Goal: Task Accomplishment & Management: Manage account settings

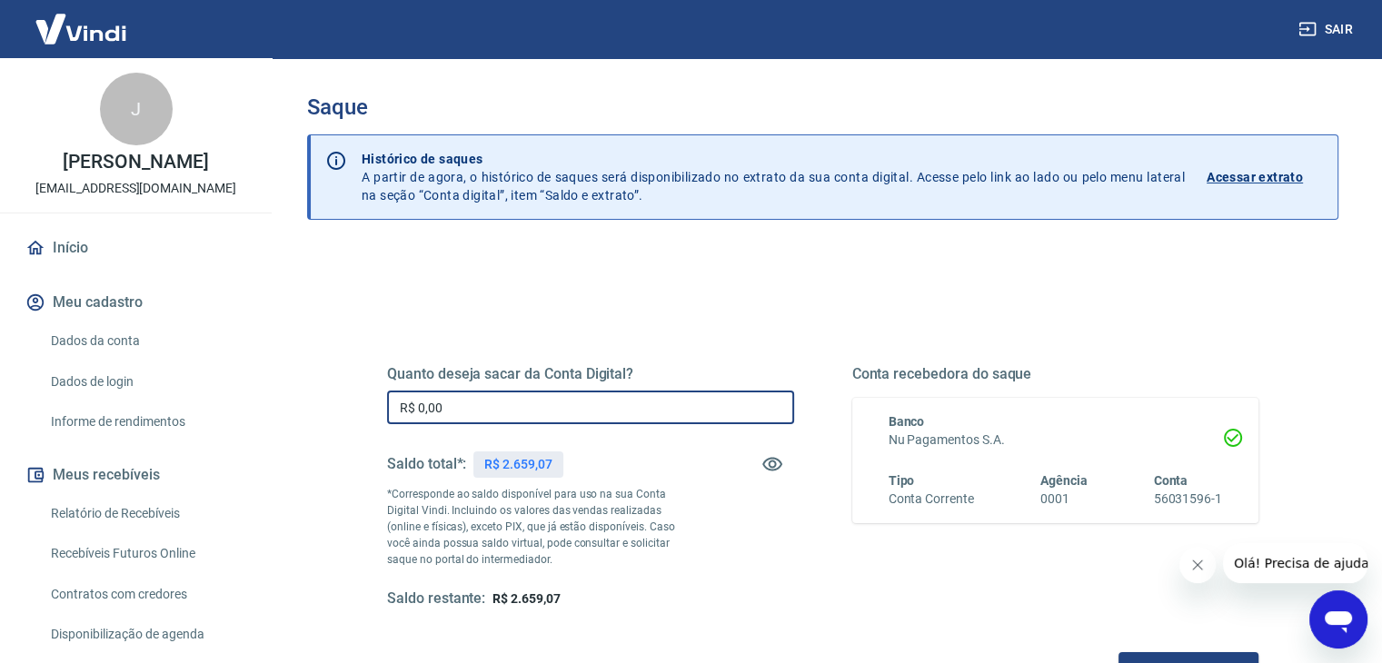
click at [545, 404] on input "R$ 0,00" at bounding box center [590, 408] width 407 height 34
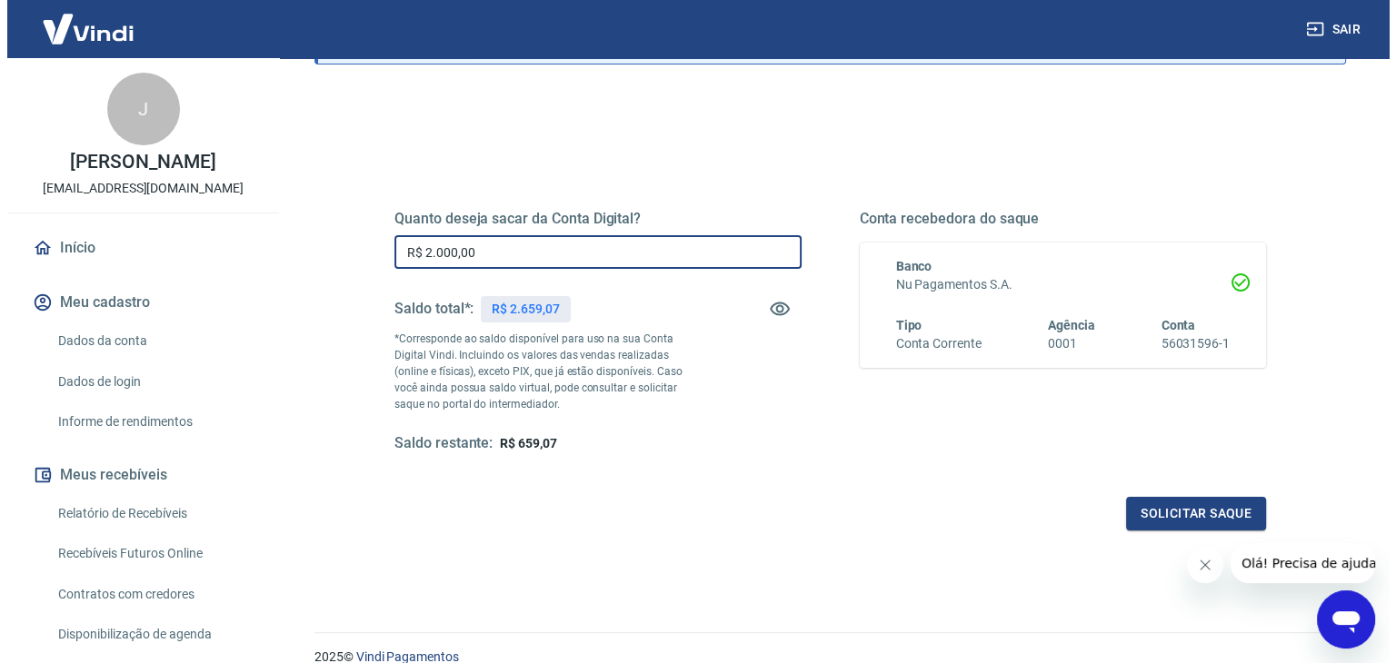
scroll to position [194, 0]
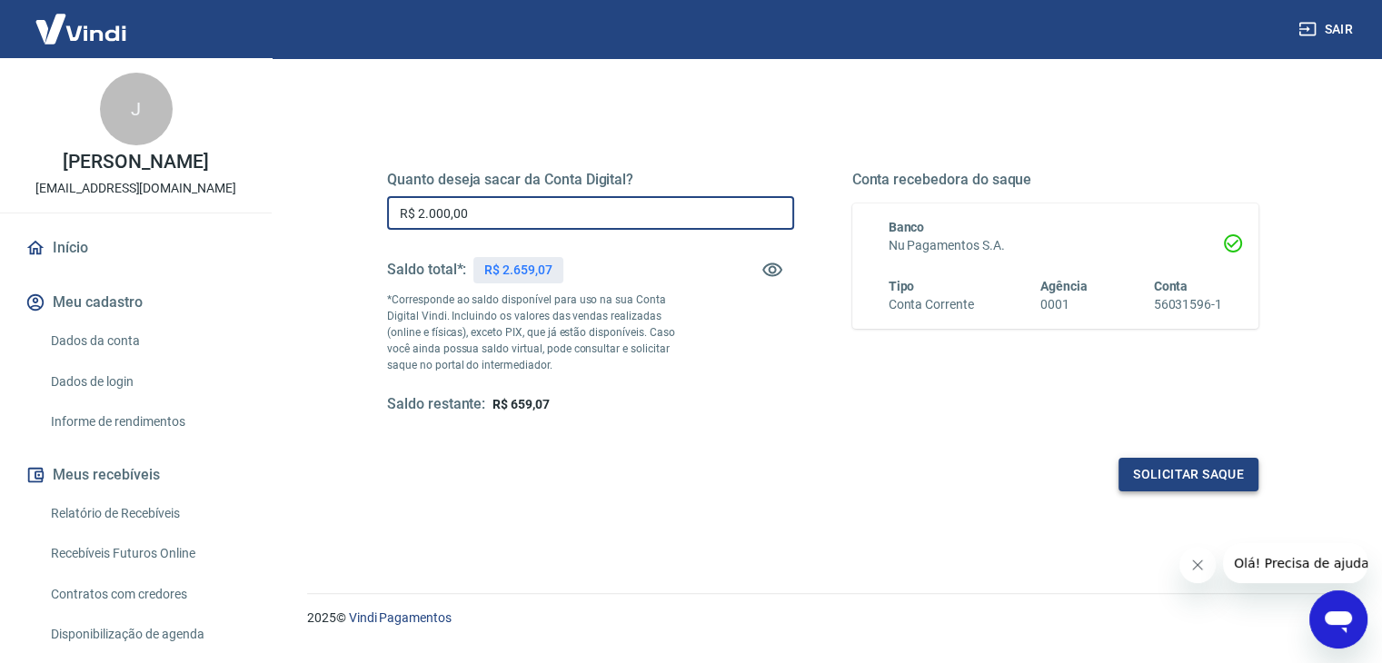
type input "R$ 2.000,00"
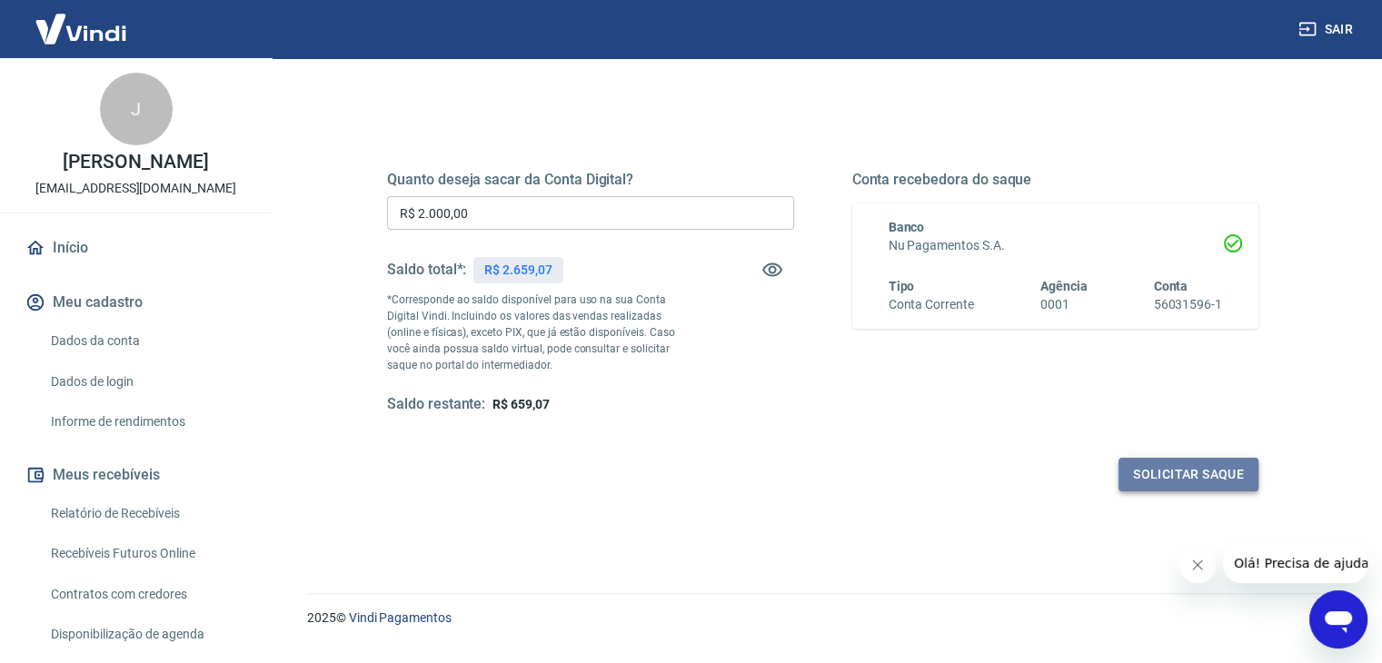
click at [1192, 466] on button "Solicitar saque" at bounding box center [1189, 475] width 140 height 34
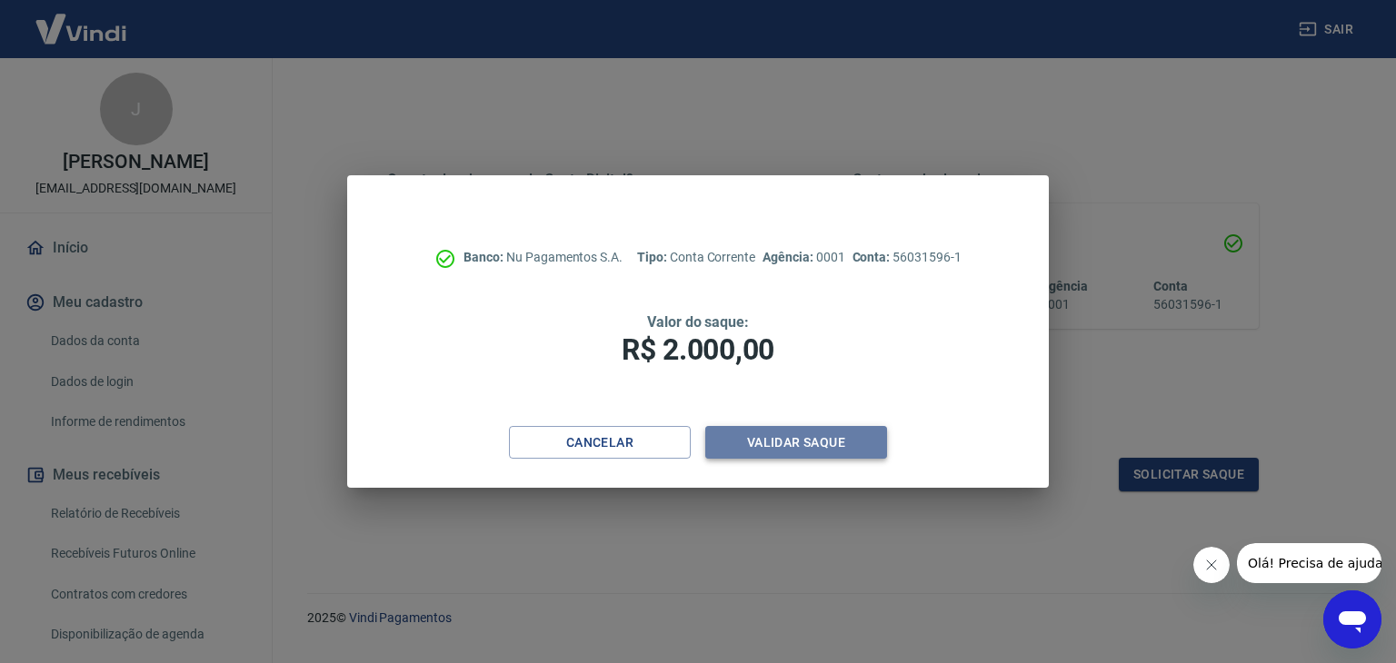
click at [819, 447] on button "Validar saque" at bounding box center [796, 443] width 182 height 34
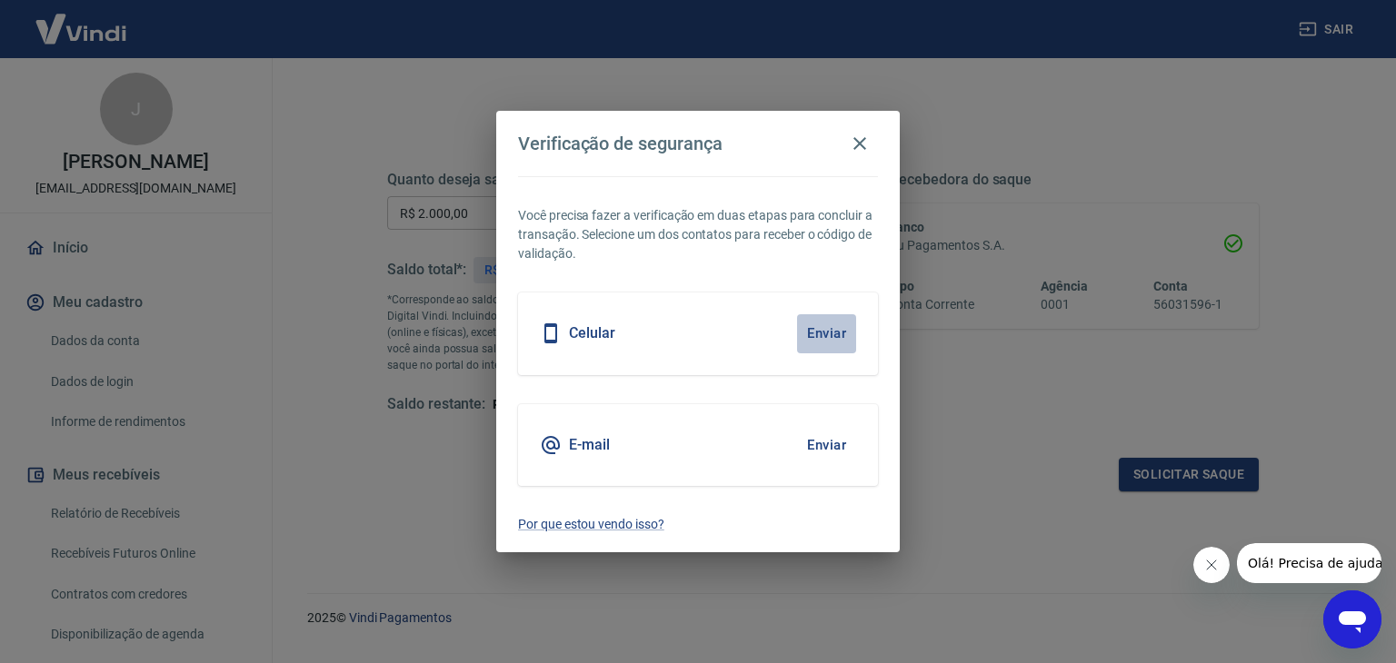
click at [814, 332] on button "Enviar" at bounding box center [826, 333] width 59 height 38
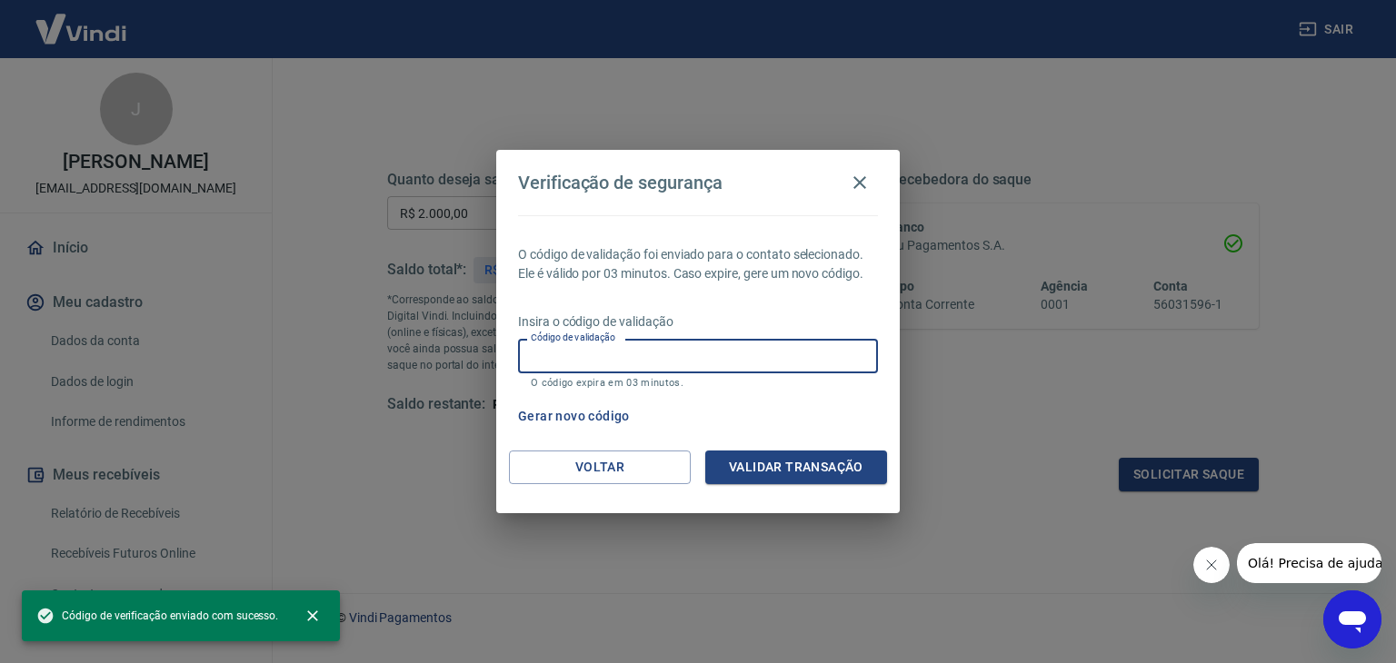
click at [770, 353] on input "Código de validação" at bounding box center [698, 356] width 360 height 34
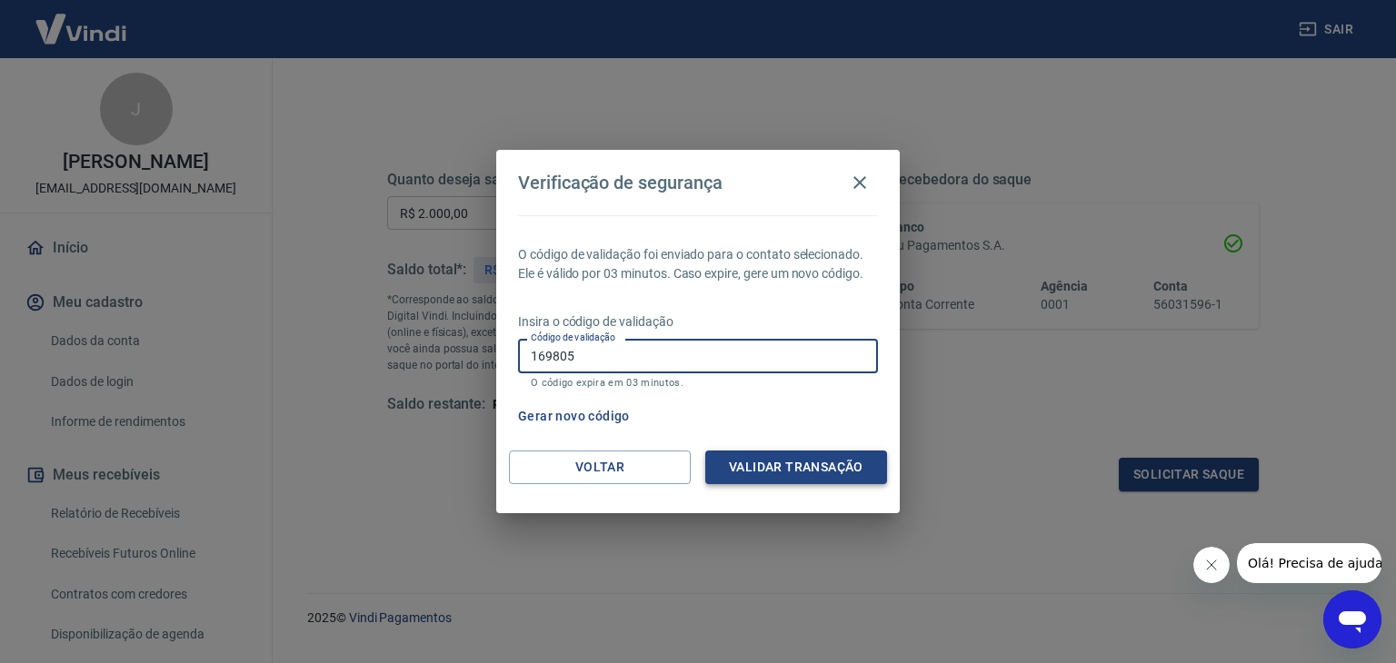
type input "169805"
click at [795, 453] on button "Validar transação" at bounding box center [796, 468] width 182 height 34
